Goal: Task Accomplishment & Management: Complete application form

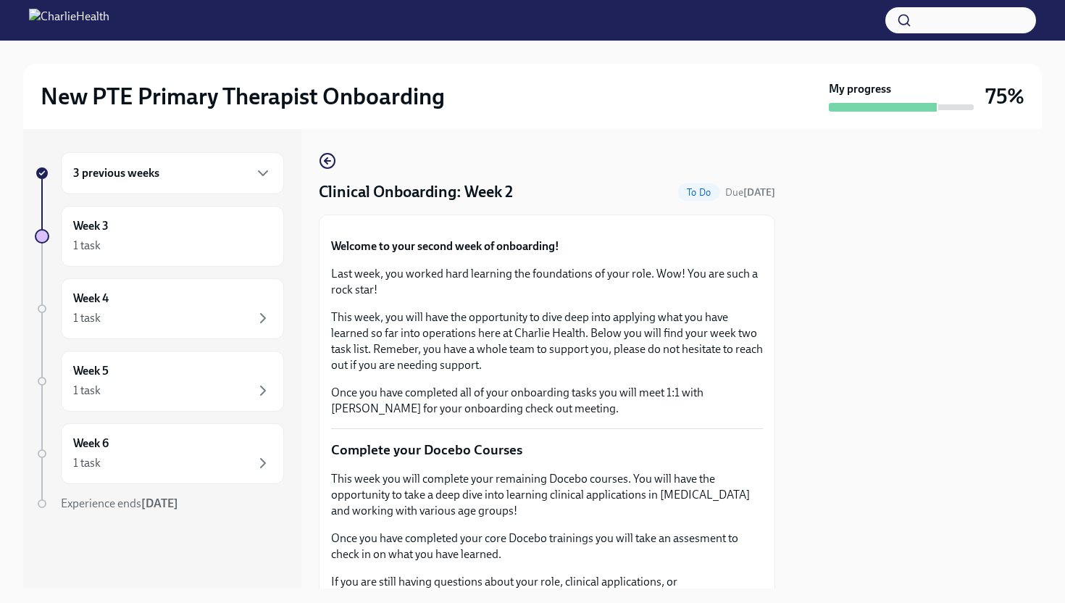
scroll to position [1694, 0]
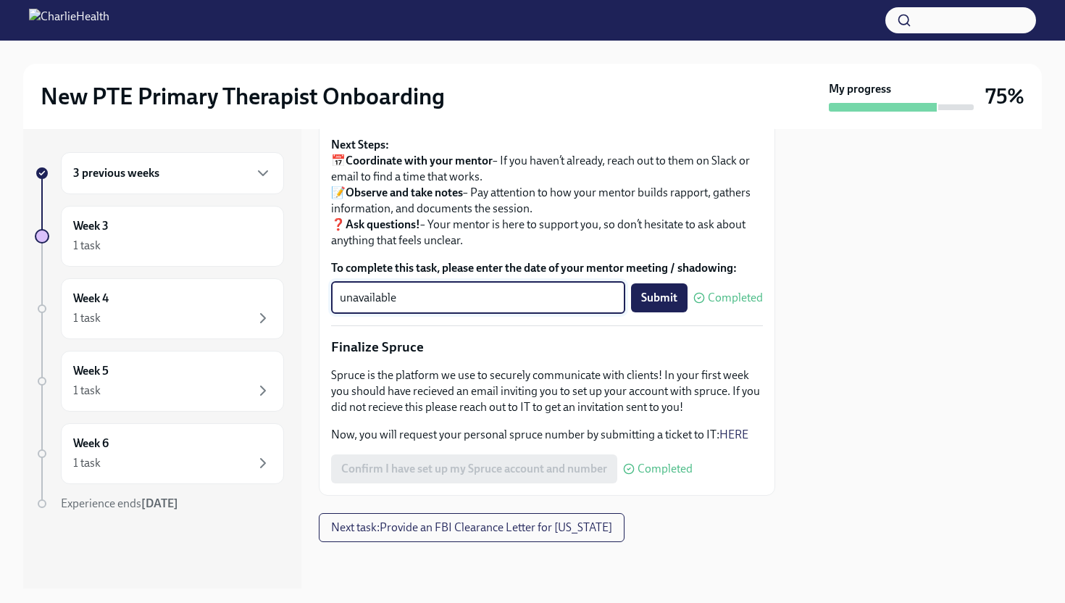
drag, startPoint x: 503, startPoint y: 292, endPoint x: 304, endPoint y: 275, distance: 199.2
click at [306, 275] on div "3 previous weeks Week 3 1 task Week 4 1 task Week 5 1 task Week 6 1 task Experi…" at bounding box center [532, 358] width 1018 height 459
type textarea "[DATE]"
click at [635, 305] on button "Submit" at bounding box center [659, 297] width 57 height 29
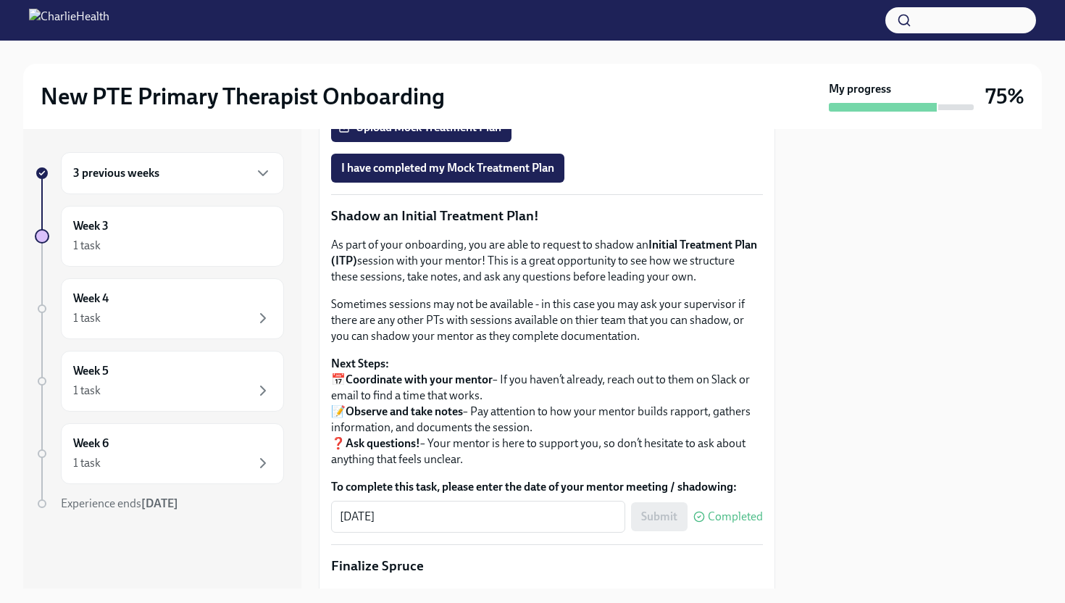
scroll to position [1282, 0]
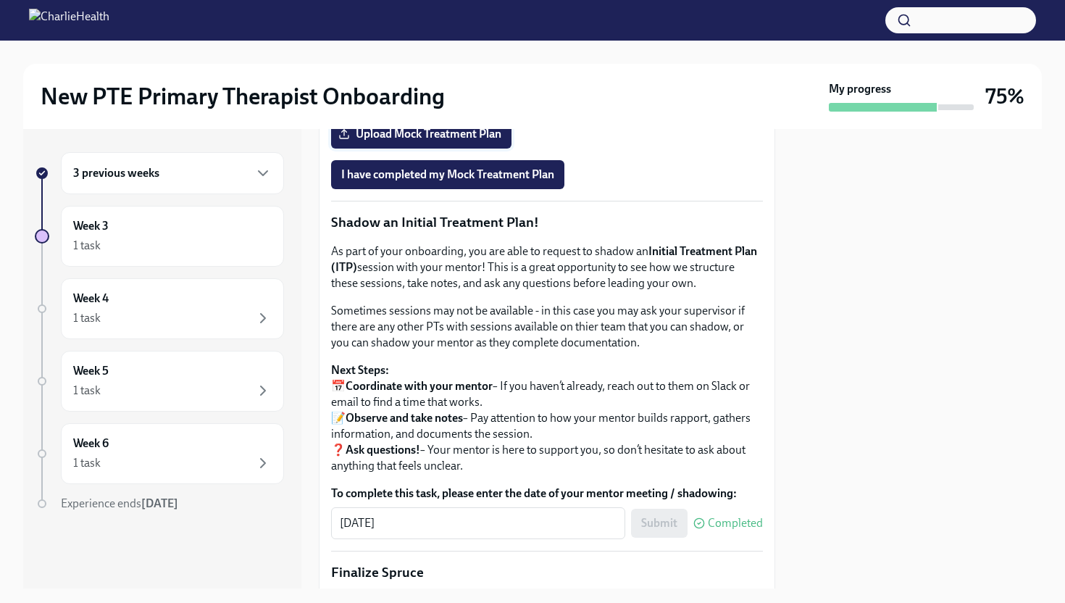
click at [422, 141] on span "Upload Mock Treatment Plan" at bounding box center [421, 134] width 160 height 14
click at [0, 0] on input "Upload Mock Treatment Plan" at bounding box center [0, 0] width 0 height 0
click at [447, 182] on span "I have completed my Mock Treatment Plan" at bounding box center [447, 174] width 213 height 14
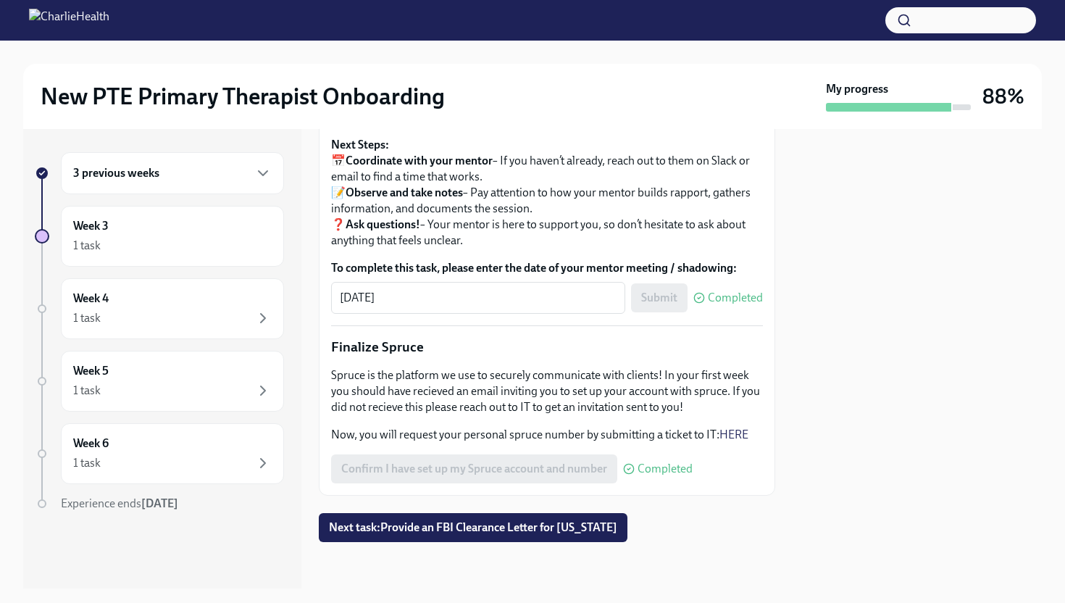
scroll to position [1694, 0]
click at [447, 531] on span "Next task : Provide an FBI Clearance Letter for [US_STATE]" at bounding box center [473, 527] width 288 height 14
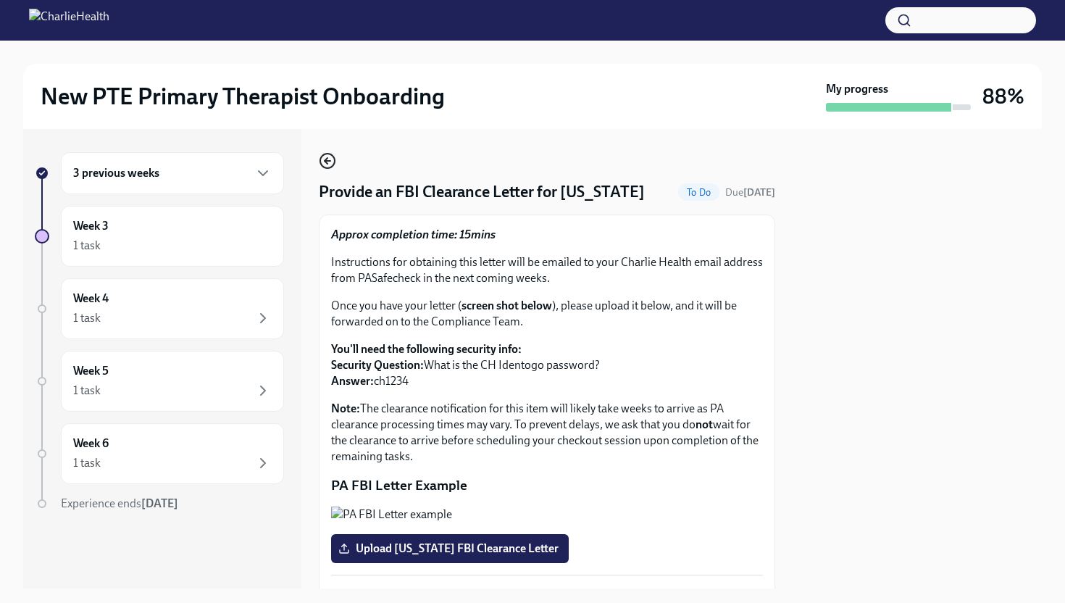
click at [325, 159] on icon "button" at bounding box center [326, 161] width 3 height 6
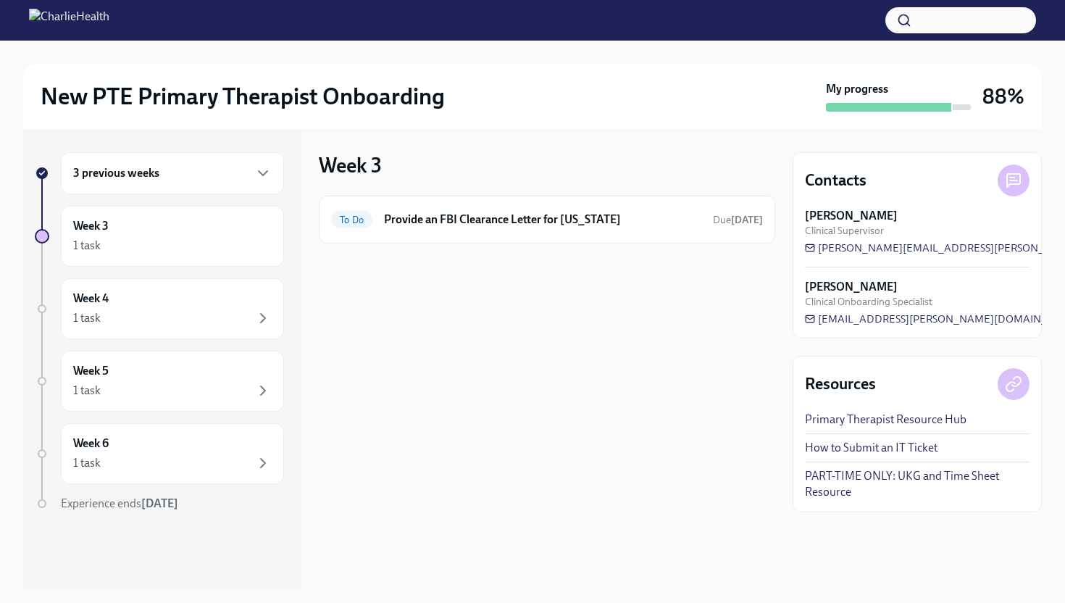
click at [159, 184] on div "3 previous weeks" at bounding box center [172, 173] width 223 height 42
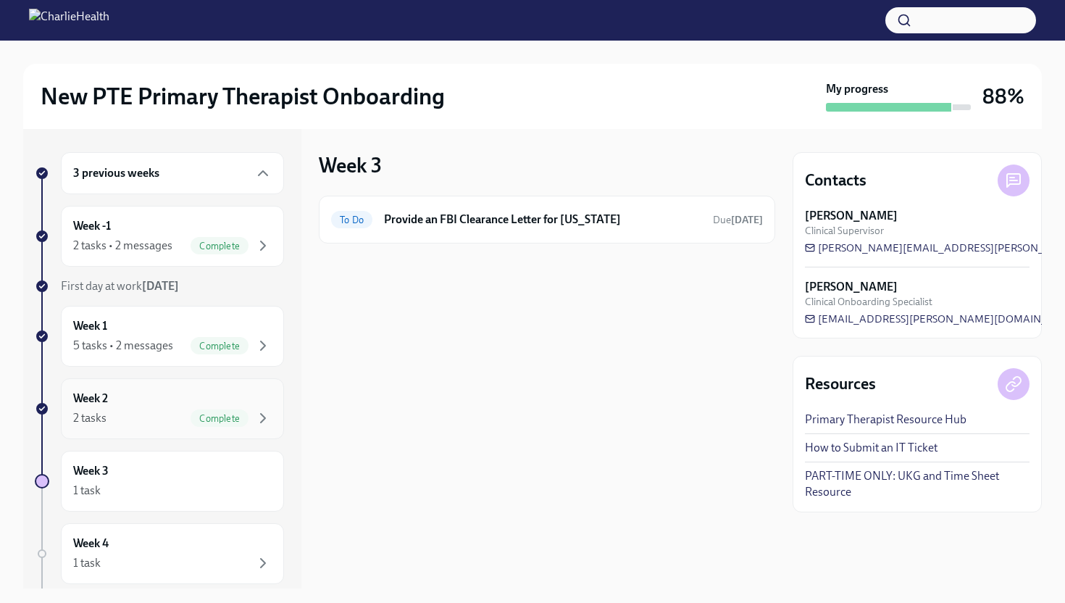
click at [138, 421] on div "2 tasks Complete" at bounding box center [172, 417] width 198 height 17
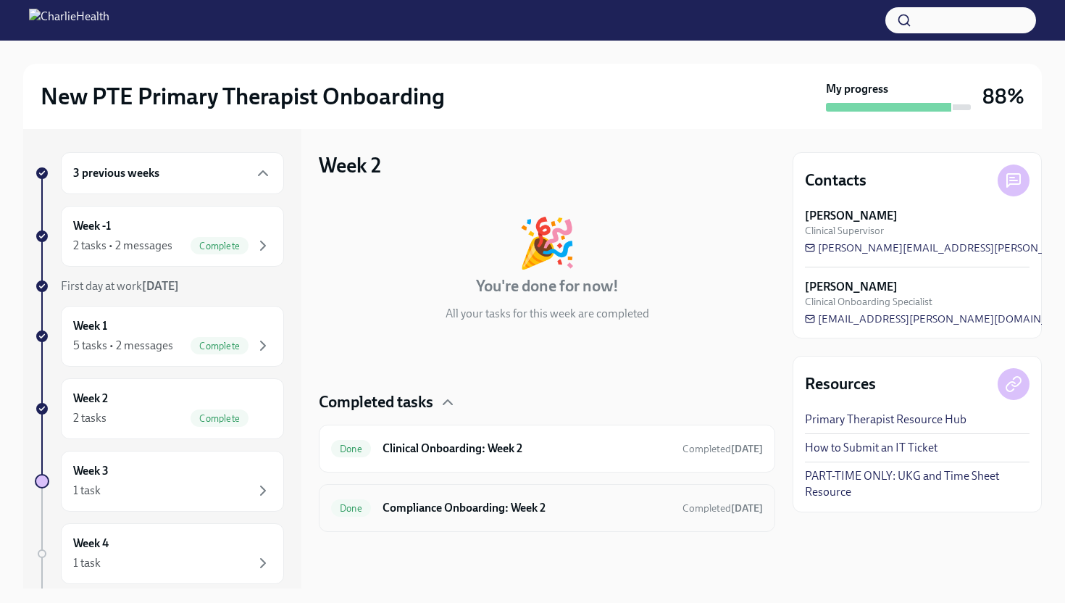
click at [485, 505] on h6 "Compliance Onboarding: Week 2" at bounding box center [526, 508] width 288 height 16
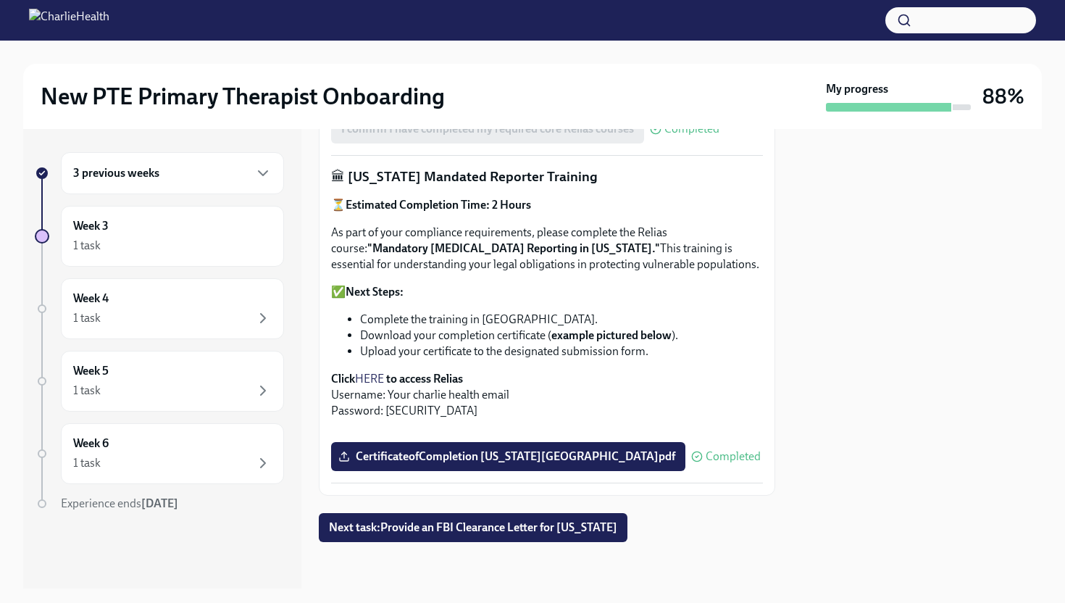
scroll to position [1094, 0]
click at [191, 189] on div "3 previous weeks" at bounding box center [172, 173] width 223 height 42
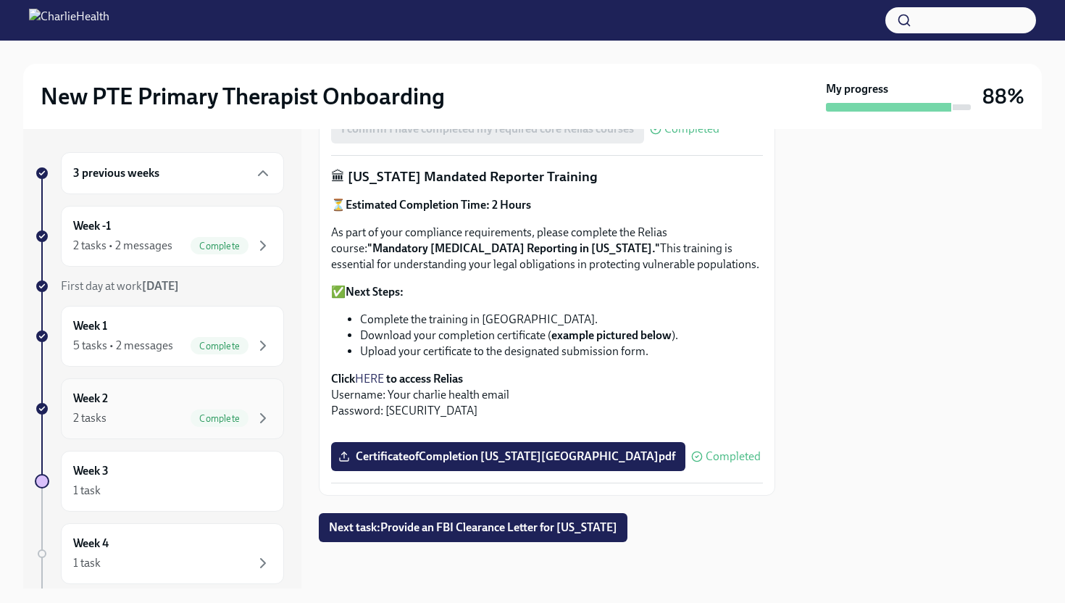
click at [127, 388] on div "Week 2 2 tasks Complete" at bounding box center [172, 408] width 223 height 61
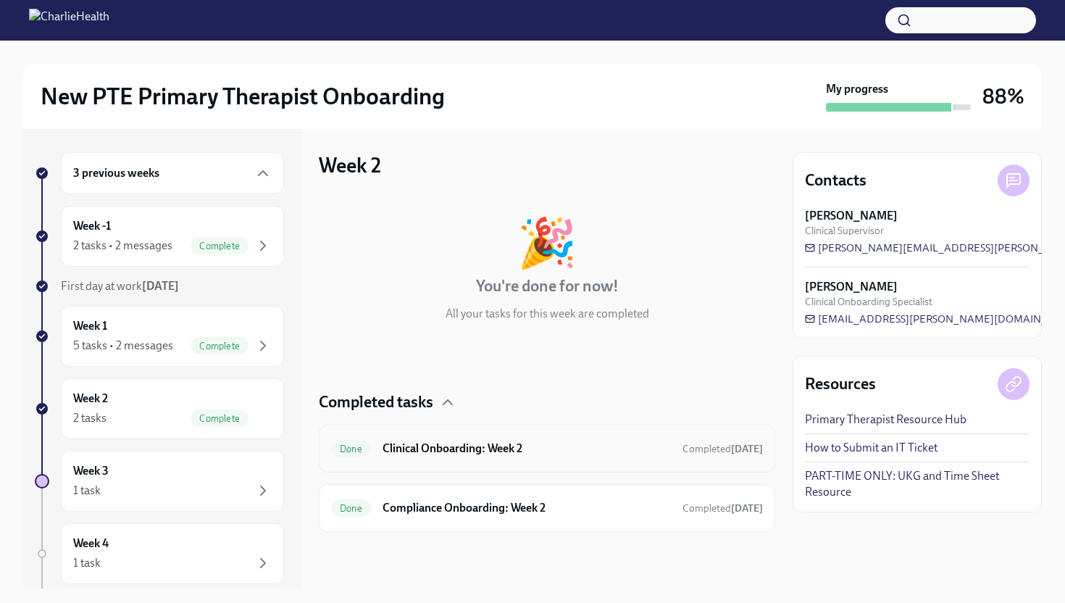
click at [466, 449] on h6 "Clinical Onboarding: Week 2" at bounding box center [526, 448] width 288 height 16
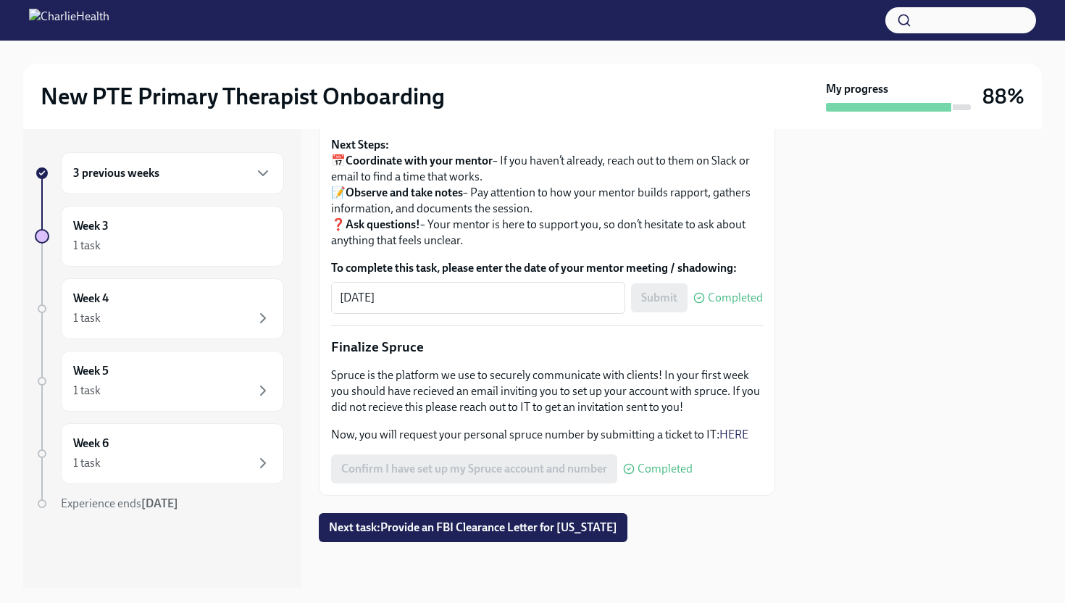
scroll to position [1439, 0]
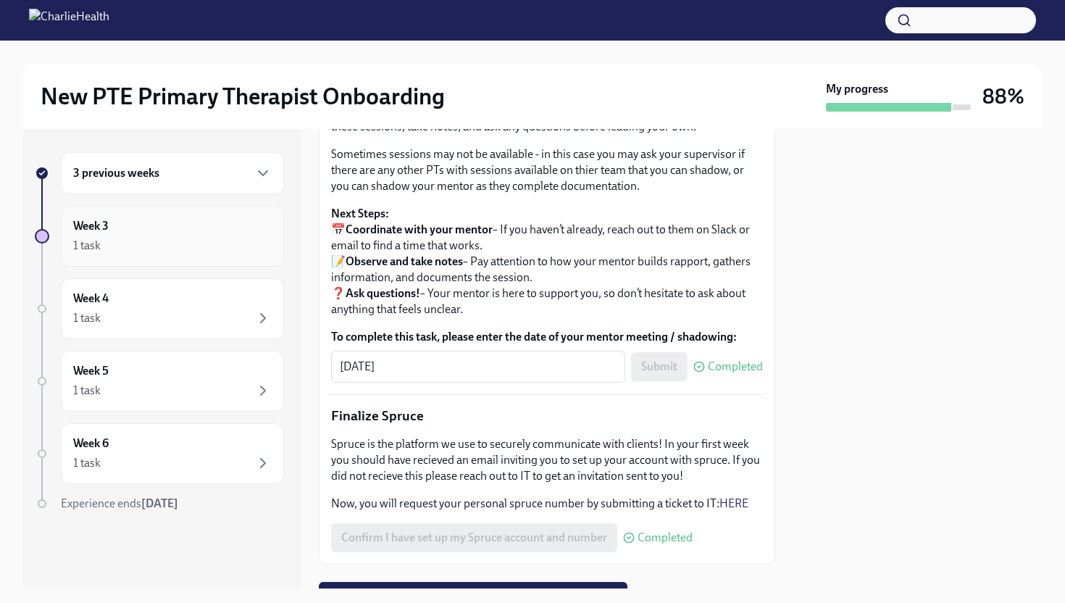
click at [170, 253] on div "1 task" at bounding box center [172, 245] width 198 height 17
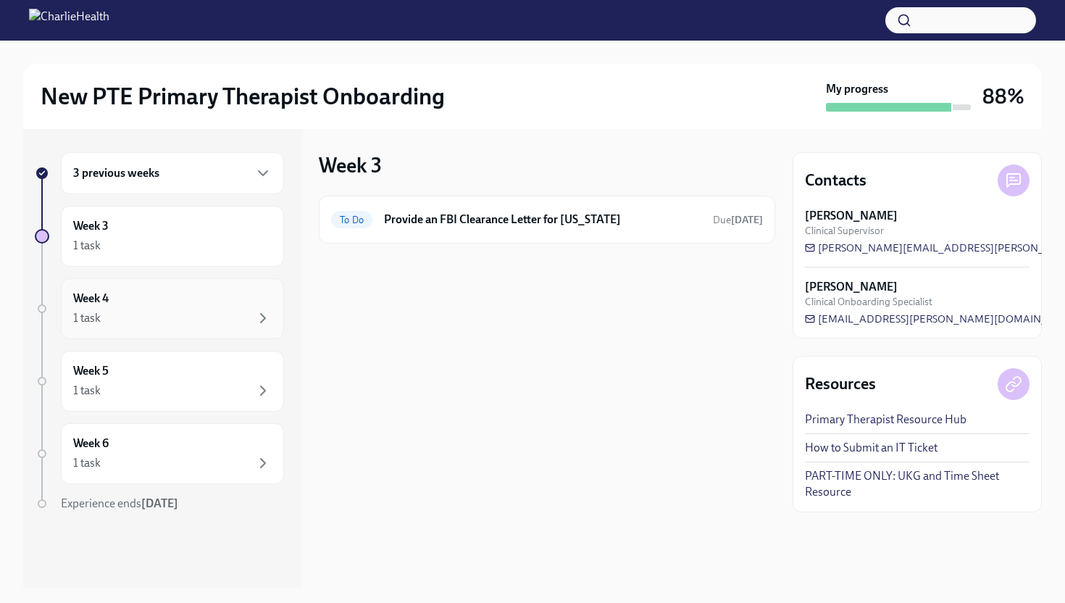
click at [165, 331] on div "Week 4 1 task" at bounding box center [172, 308] width 223 height 61
click at [159, 437] on div "Week 6 1 task" at bounding box center [172, 453] width 198 height 36
click at [161, 388] on div "1 task" at bounding box center [172, 390] width 198 height 17
click at [167, 336] on div "Week 4 1 task" at bounding box center [172, 308] width 223 height 61
click at [168, 253] on div "1 task" at bounding box center [172, 245] width 198 height 17
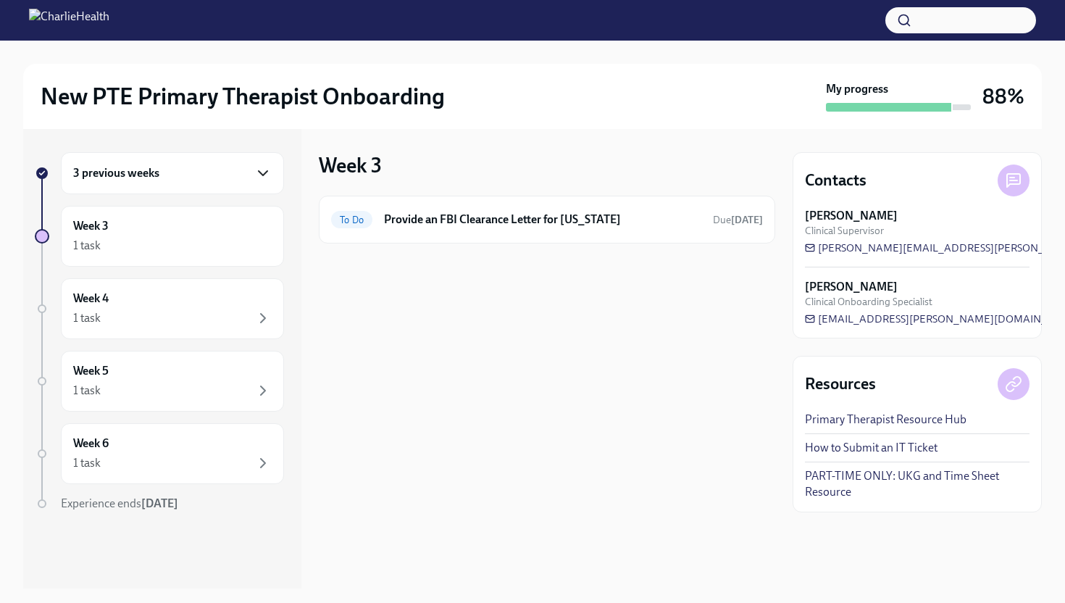
click at [270, 177] on icon "button" at bounding box center [262, 172] width 17 height 17
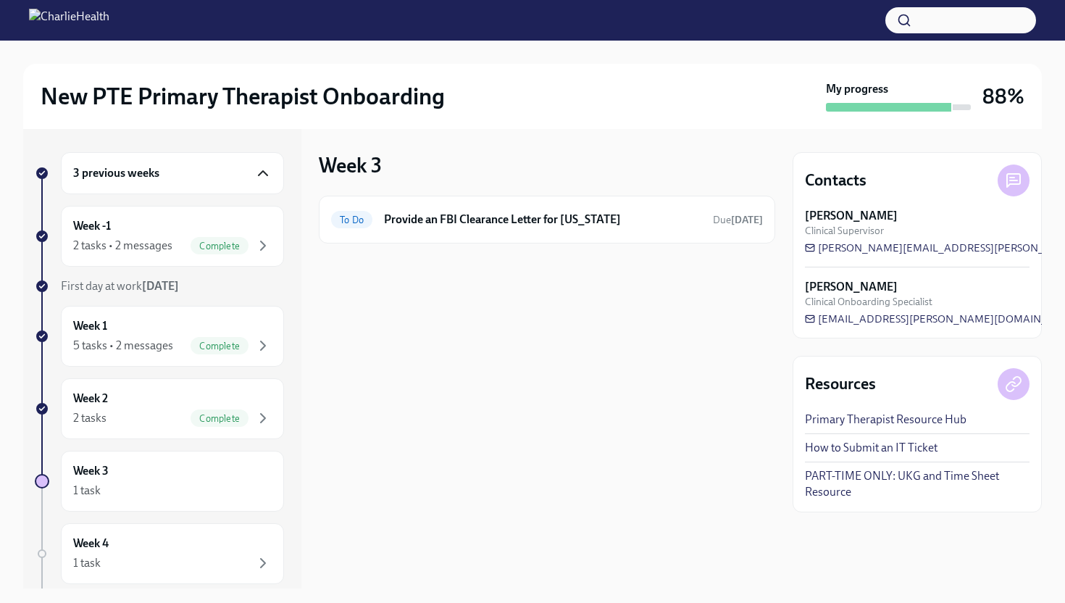
click at [269, 177] on div "3 previous weeks" at bounding box center [172, 173] width 223 height 42
